Goal: Task Accomplishment & Management: Use online tool/utility

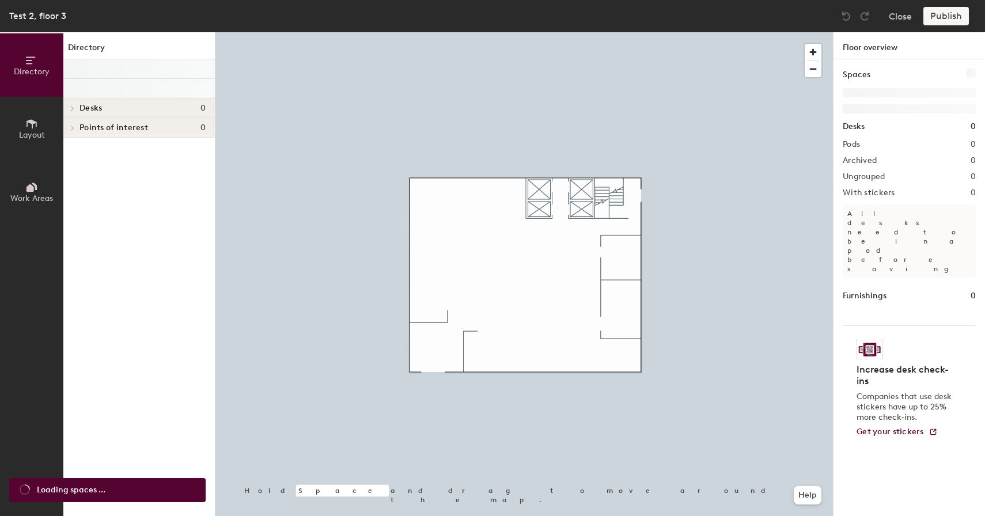
click at [141, 115] on div "Desks 0" at bounding box center [139, 109] width 152 height 20
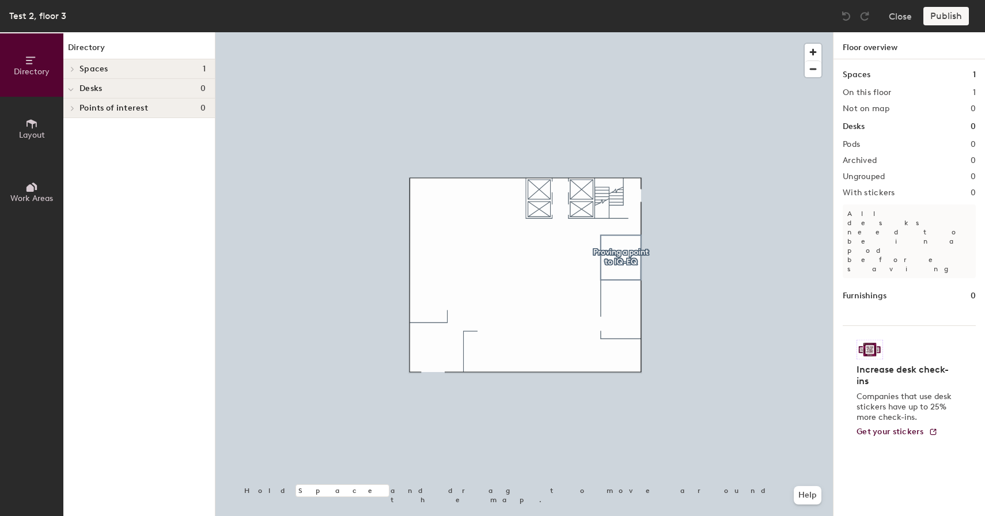
click at [131, 87] on h4 "Desks 0" at bounding box center [143, 88] width 126 height 9
click at [44, 123] on button "Layout" at bounding box center [31, 128] width 63 height 63
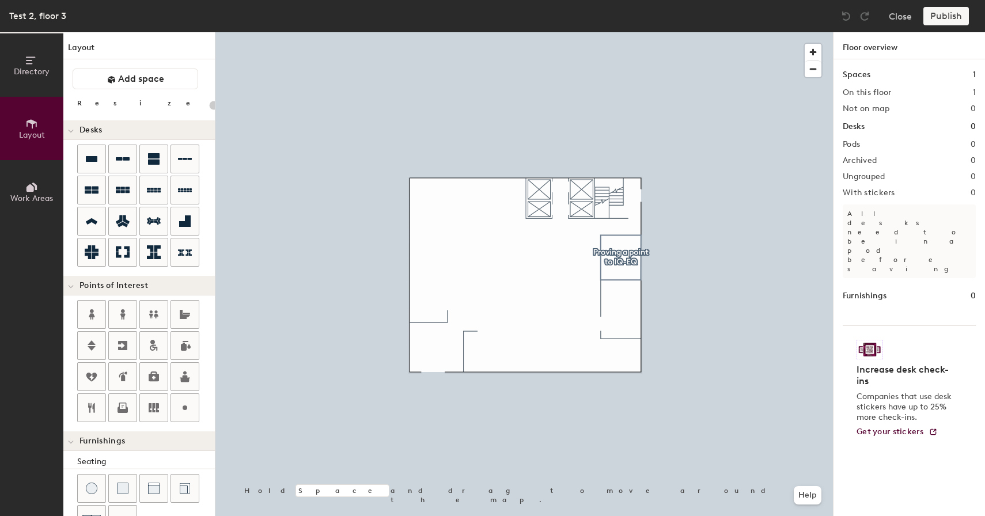
click at [492, 254] on div "Directory Layout Work Areas Layout Add space Resize Desks Points of Interest Fu…" at bounding box center [492, 274] width 985 height 484
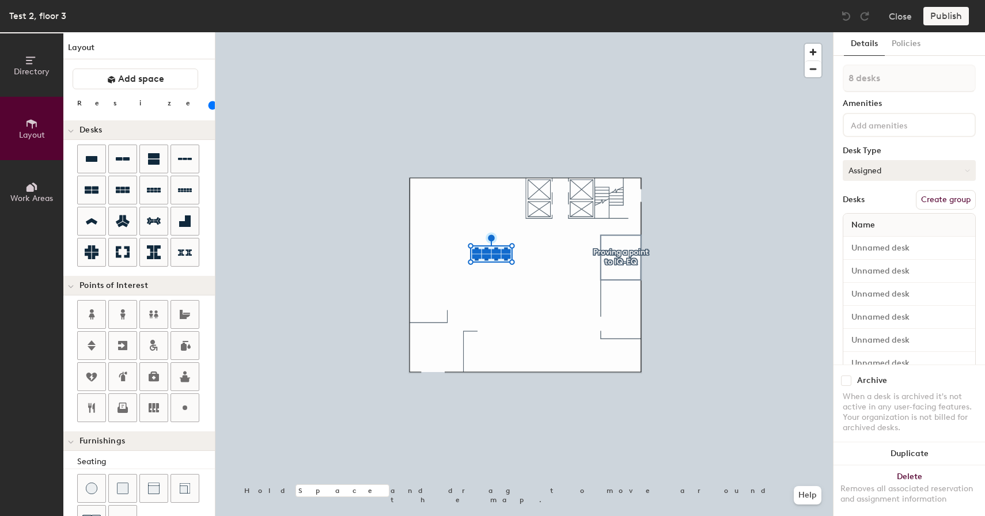
click at [874, 163] on button "Assigned" at bounding box center [909, 170] width 133 height 21
click at [862, 241] on div "Hoteled" at bounding box center [901, 240] width 115 height 17
click at [945, 199] on button "Create group" at bounding box center [946, 200] width 60 height 20
click at [950, 16] on button "Publish" at bounding box center [947, 16] width 46 height 18
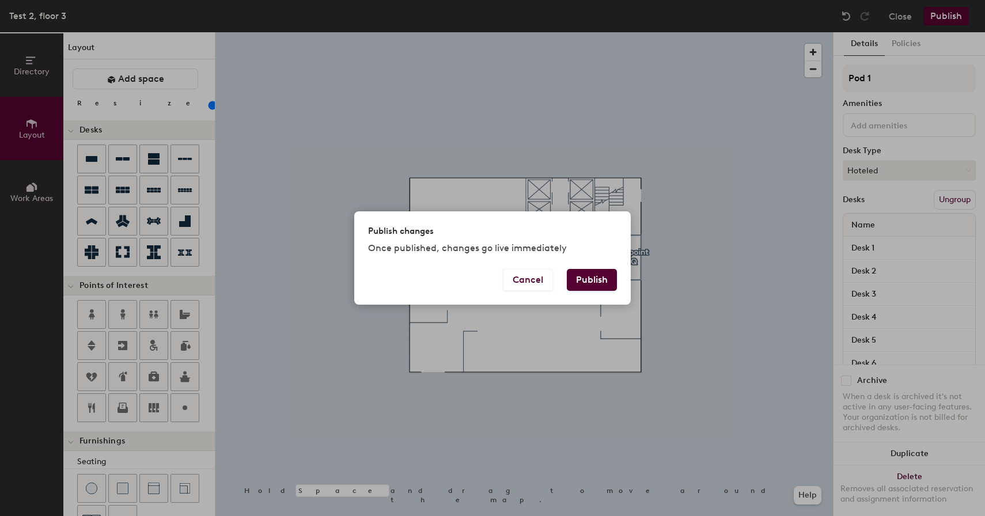
click at [591, 275] on button "Publish" at bounding box center [592, 280] width 50 height 22
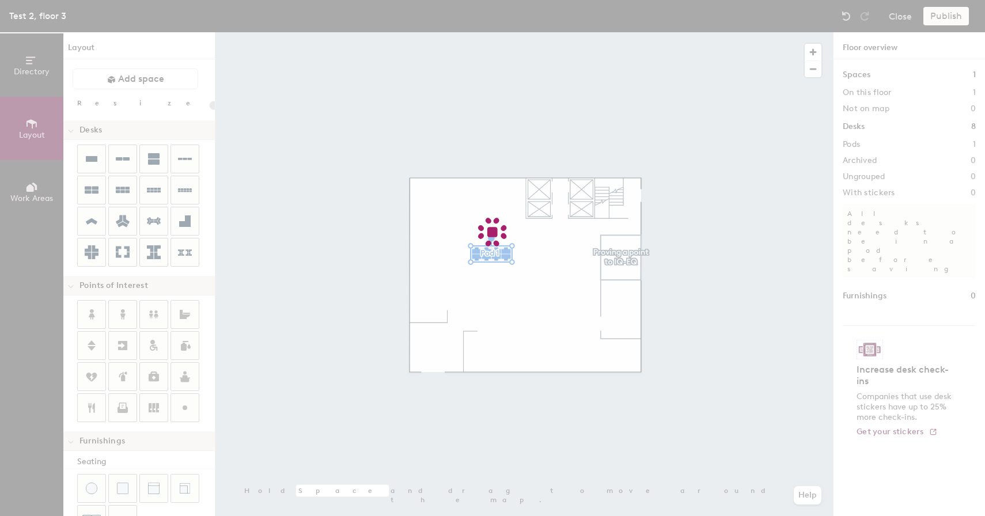
type input "20"
